Goal: Transaction & Acquisition: Purchase product/service

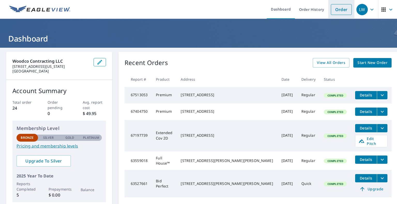
click at [341, 6] on link "Order" at bounding box center [341, 9] width 21 height 11
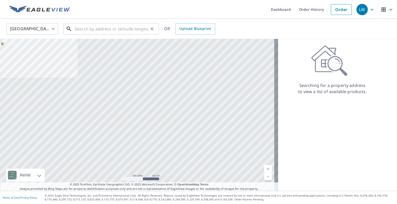
click at [97, 24] on input "text" at bounding box center [112, 29] width 74 height 14
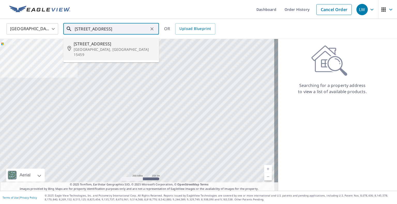
click at [106, 46] on span "[STREET_ADDRESS]" at bounding box center [114, 44] width 81 height 6
type input "[STREET_ADDRESS]"
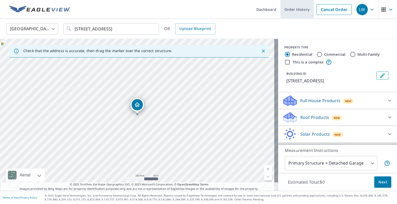
click at [300, 6] on link "Order History" at bounding box center [296, 9] width 33 height 19
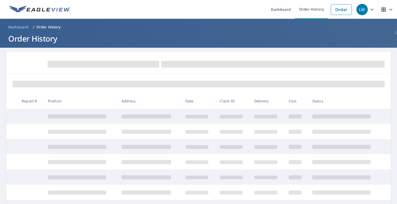
scroll to position [52, 0]
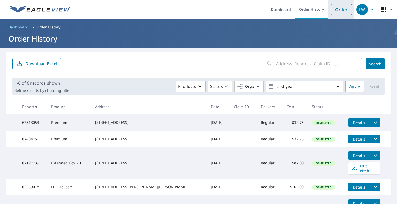
click at [341, 9] on link "Order" at bounding box center [341, 9] width 21 height 11
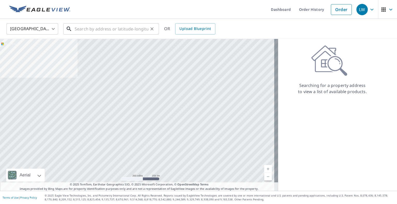
click at [120, 32] on input "text" at bounding box center [112, 29] width 74 height 14
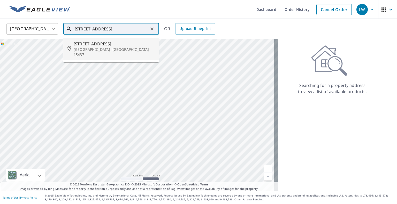
click at [108, 49] on p "[GEOGRAPHIC_DATA], [GEOGRAPHIC_DATA] 15437" at bounding box center [114, 52] width 81 height 10
type input "[STREET_ADDRESS]"
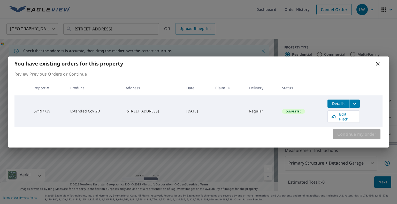
click at [356, 132] on span "Continue my order" at bounding box center [356, 134] width 39 height 7
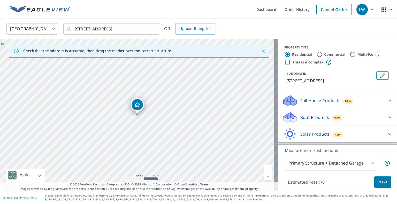
click at [300, 116] on p "Roof Products" at bounding box center [314, 117] width 29 height 6
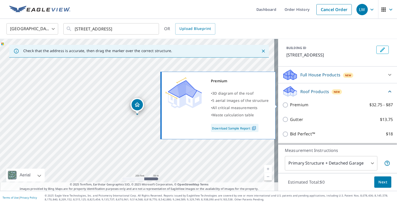
click at [282, 107] on input "Premium $32.75 - $87" at bounding box center [286, 105] width 8 height 6
checkbox input "true"
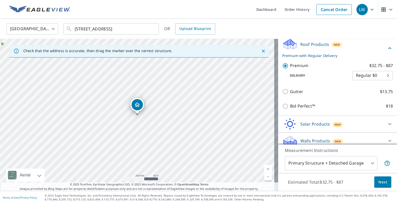
scroll to position [78, 0]
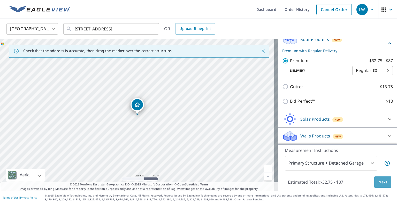
click at [378, 181] on span "Next" at bounding box center [382, 182] width 9 height 6
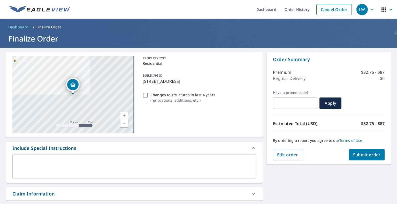
click at [368, 152] on span "Submit order" at bounding box center [367, 155] width 28 height 6
